Goal: Task Accomplishment & Management: Use online tool/utility

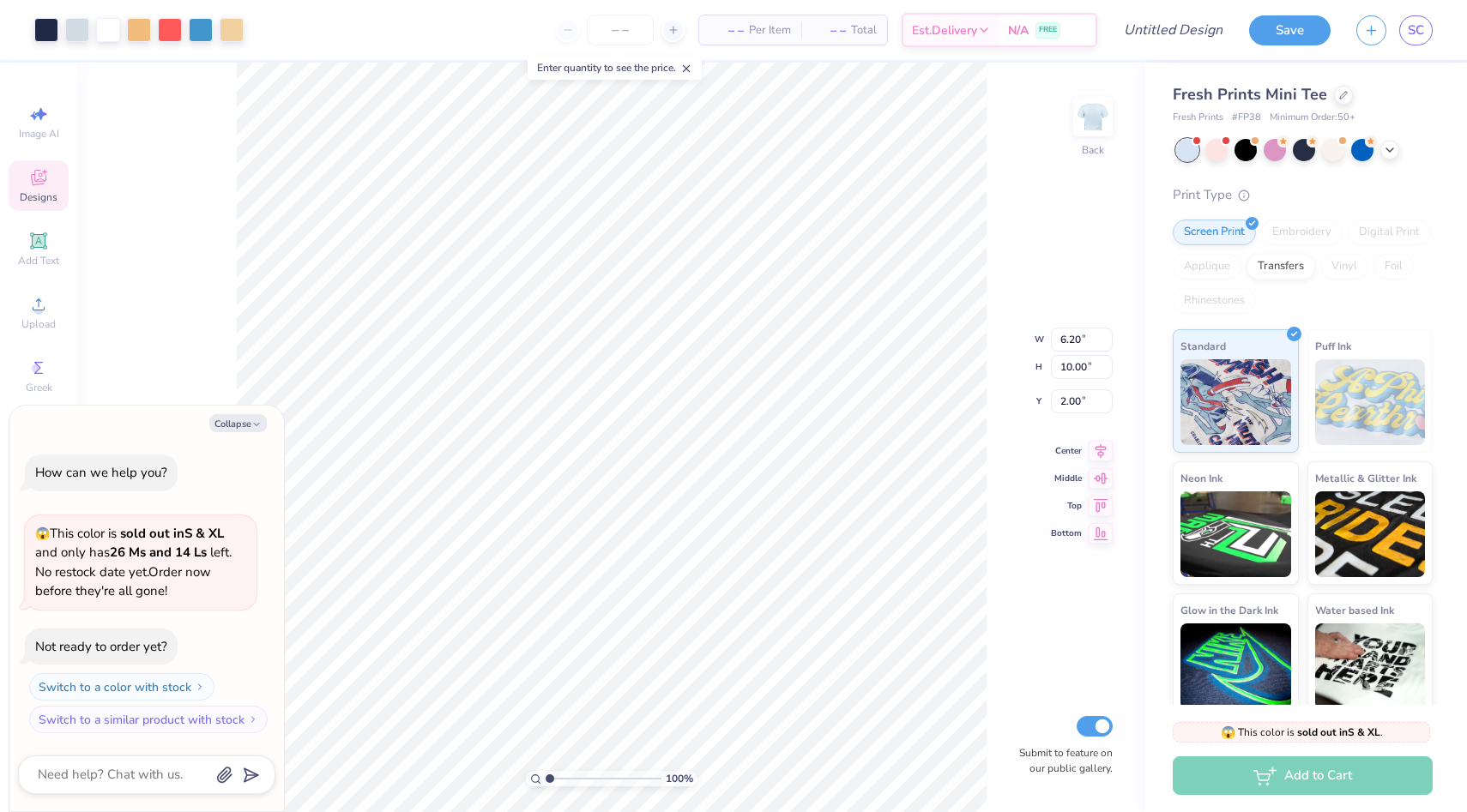
type textarea "x"
type input "1.06"
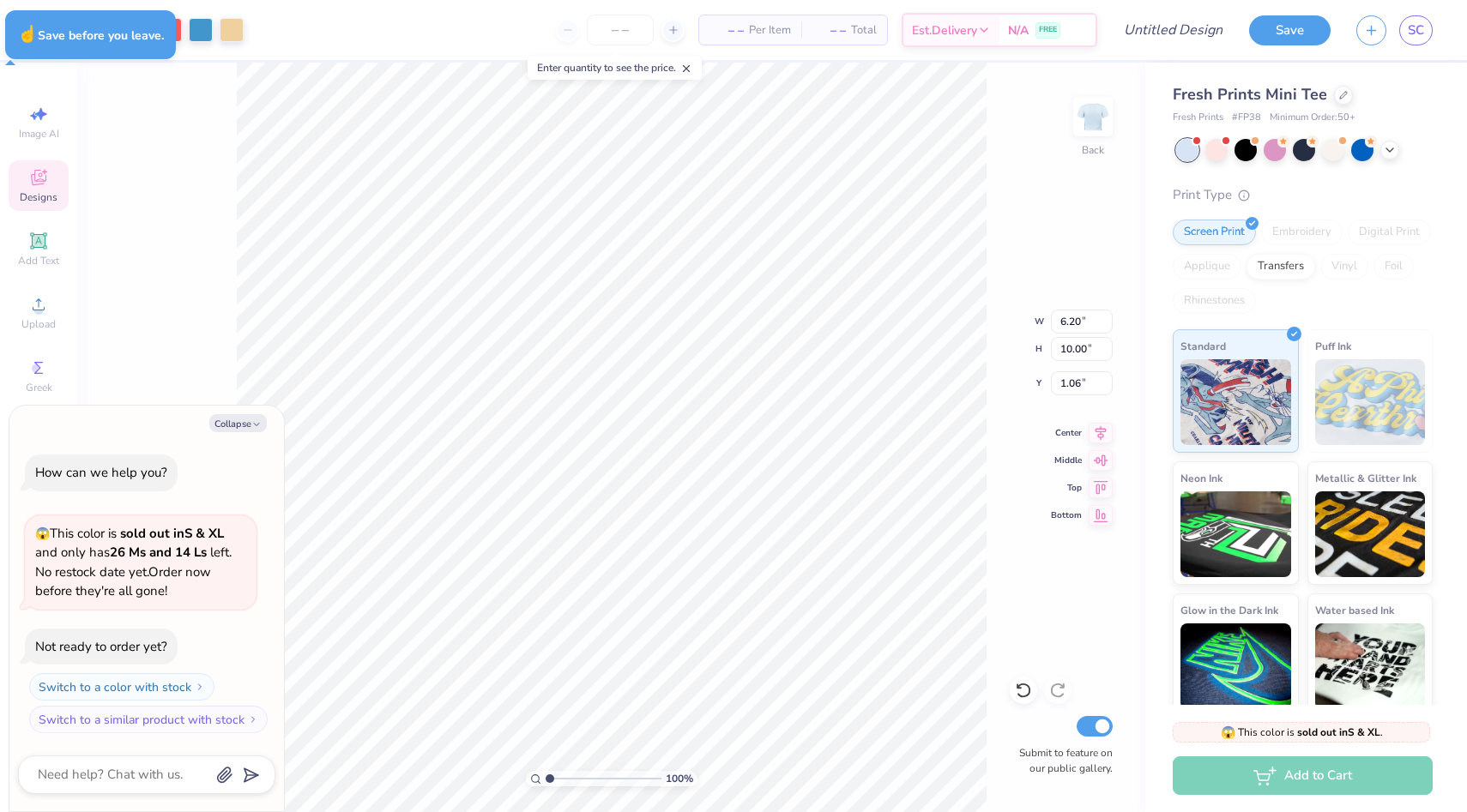
type textarea "x"
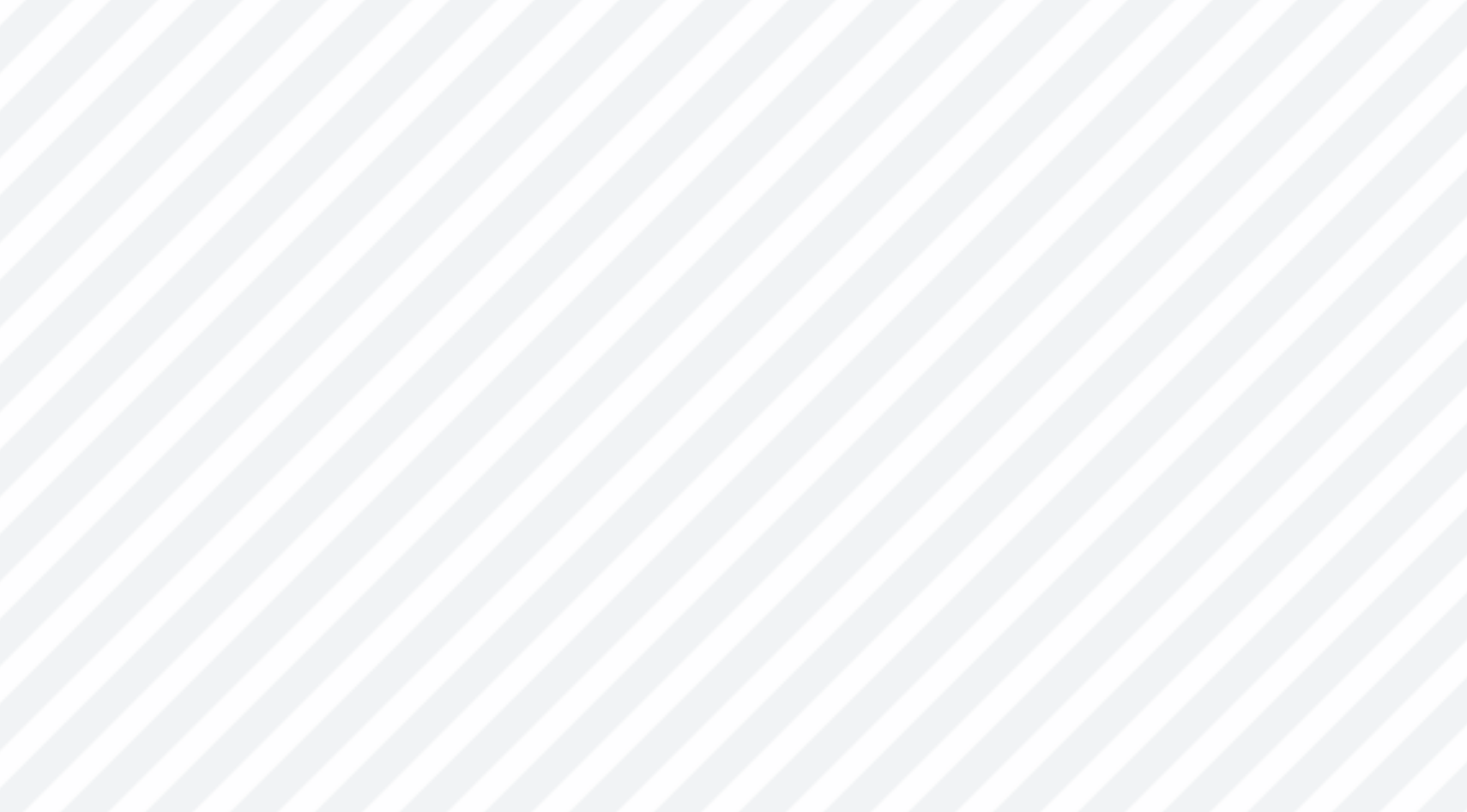
type textarea "x"
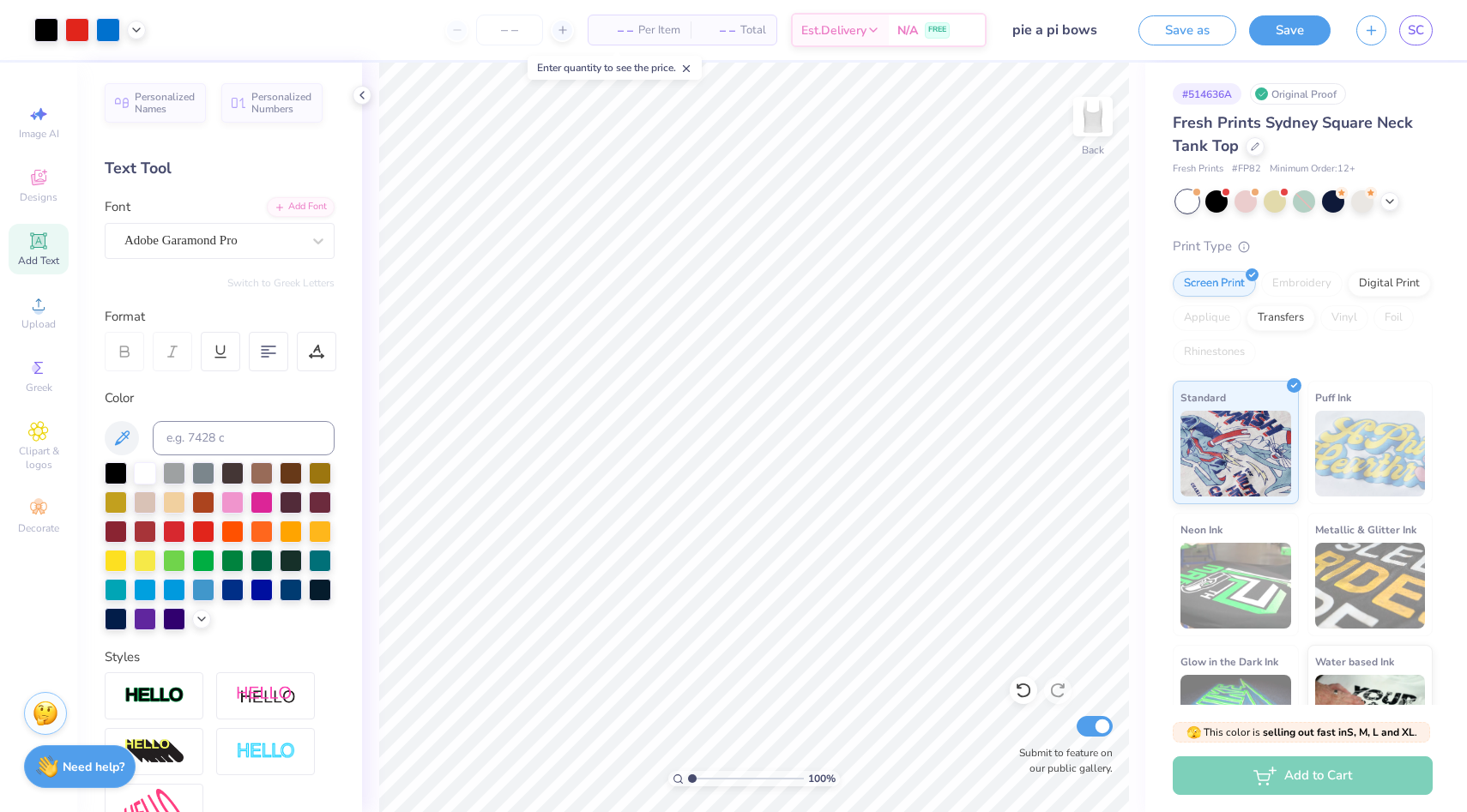
scroll to position [29, 0]
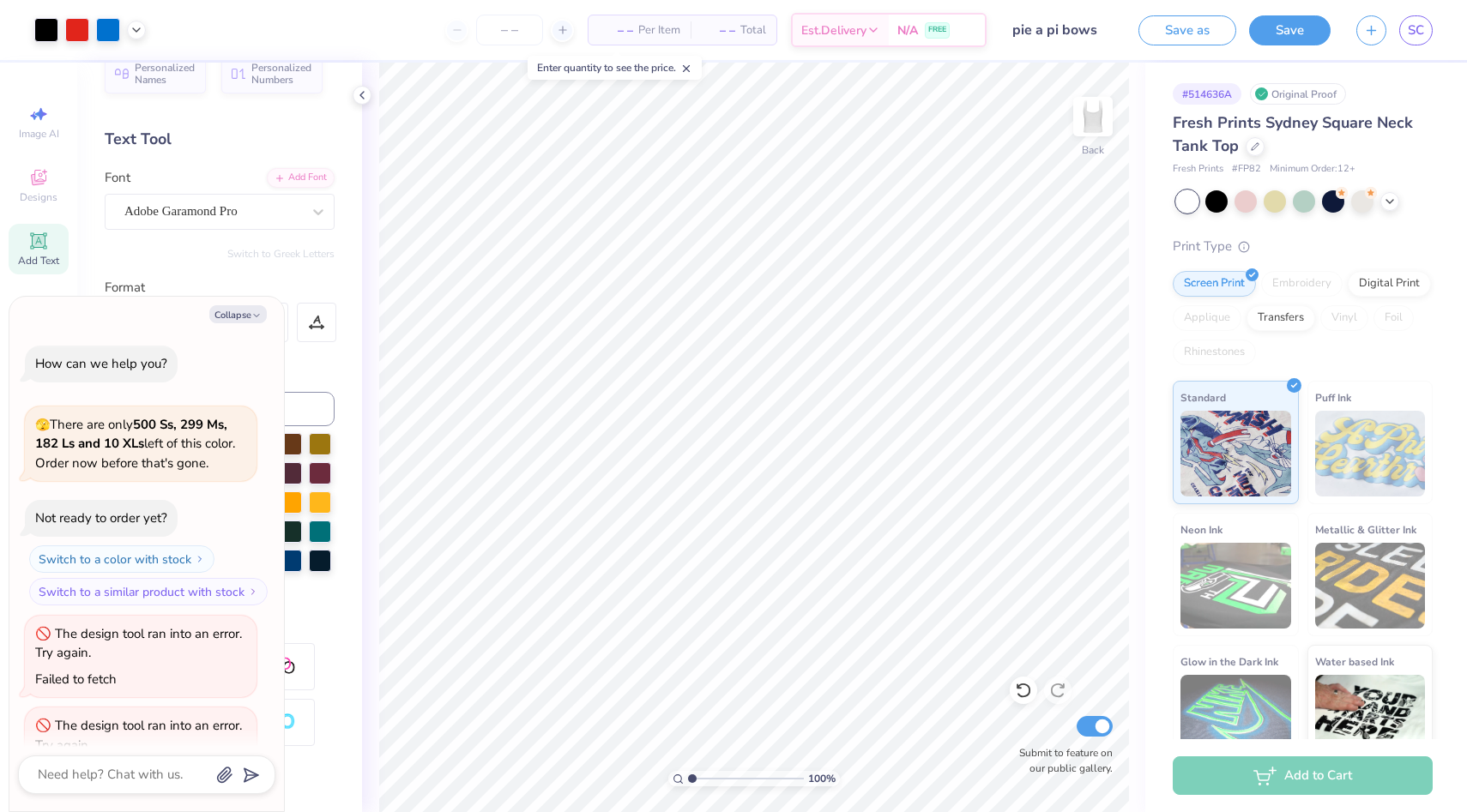
type textarea "x"
